Goal: Information Seeking & Learning: Learn about a topic

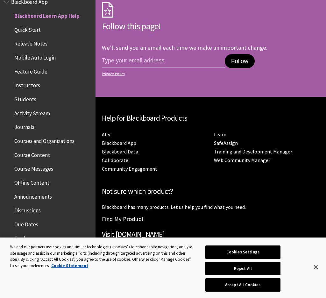
scroll to position [614, 0]
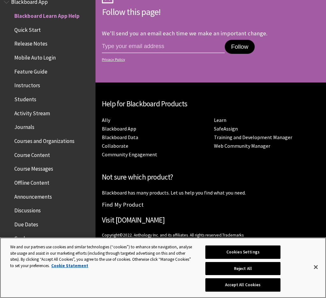
click at [321, 268] on button "Close" at bounding box center [316, 267] width 14 height 14
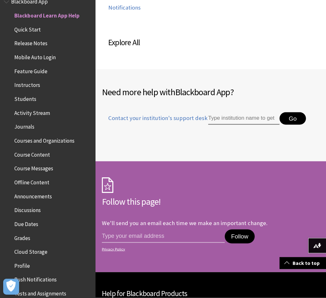
scroll to position [614, 0]
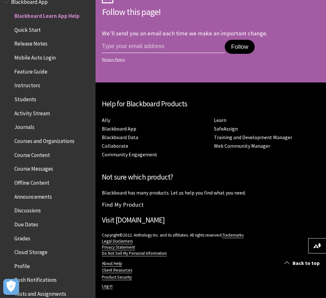
click at [292, 263] on link "Back to top" at bounding box center [303, 263] width 46 height 12
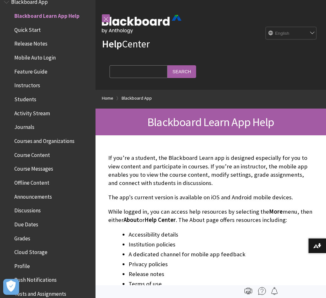
click at [312, 252] on button "Download alternative formats ..." at bounding box center [317, 245] width 18 height 15
click at [238, 21] on div "Help Center English عربية Català Cymraeg Deutsch Español Suomi Français עברית I…" at bounding box center [211, 45] width 230 height 90
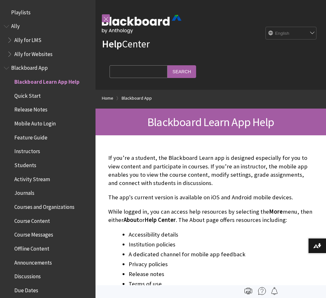
scroll to position [66, 0]
